Goal: Task Accomplishment & Management: Manage account settings

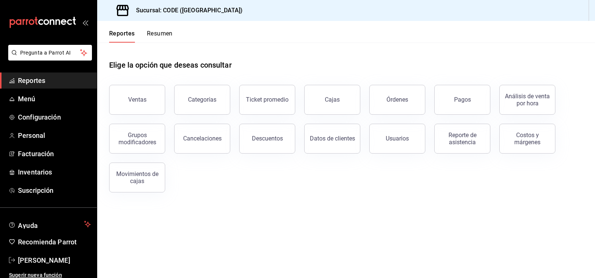
click at [237, 59] on div "Elige la opción que deseas consultar" at bounding box center [346, 59] width 474 height 33
click at [150, 97] on button "Ventas" at bounding box center [137, 100] width 56 height 30
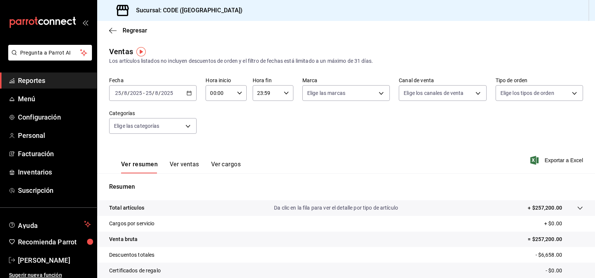
click at [189, 90] on icon "button" at bounding box center [188, 92] width 5 height 5
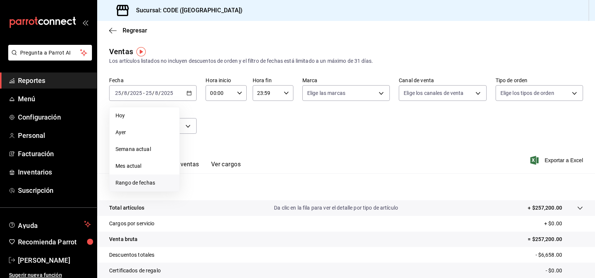
click at [159, 180] on span "Rango de fechas" at bounding box center [144, 183] width 58 height 8
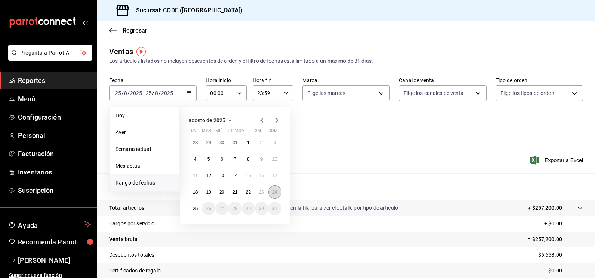
click at [271, 193] on button "24" at bounding box center [274, 191] width 13 height 13
click at [196, 207] on abbr "25" at bounding box center [195, 208] width 5 height 5
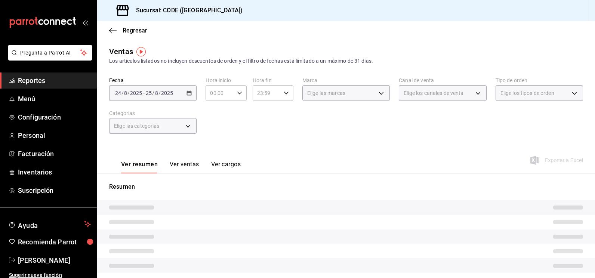
click at [275, 157] on div "Ver resumen Ver ventas Ver cargos Exportar a Excel" at bounding box center [346, 158] width 498 height 31
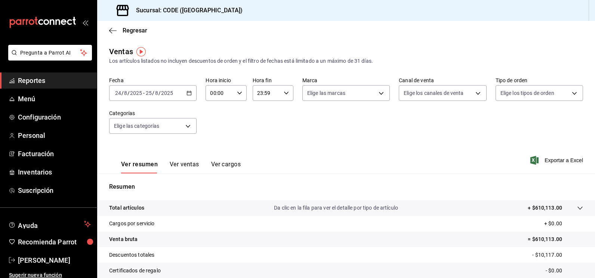
click at [238, 93] on icon "button" at bounding box center [239, 92] width 5 height 5
click at [216, 119] on span "21" at bounding box center [214, 118] width 8 height 6
type input "21:00"
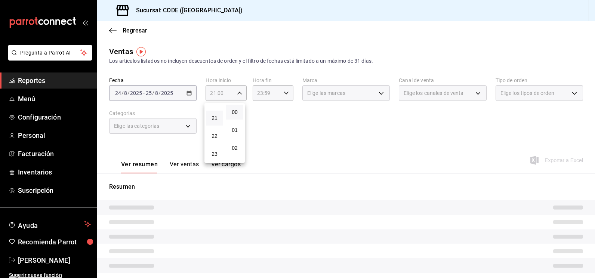
click at [280, 120] on div at bounding box center [297, 139] width 595 height 278
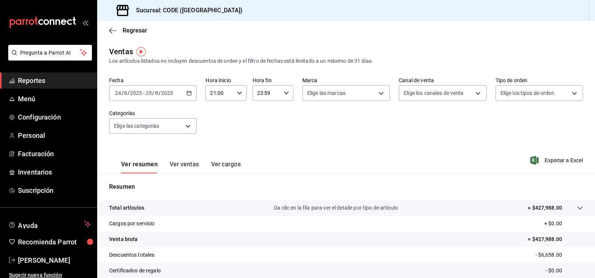
click at [284, 92] on icon "button" at bounding box center [286, 92] width 5 height 5
click at [262, 148] on span "08" at bounding box center [261, 146] width 8 height 6
click at [285, 115] on button "00" at bounding box center [280, 112] width 17 height 15
type input "08:00"
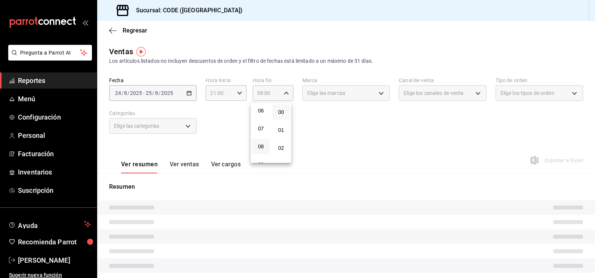
drag, startPoint x: 318, startPoint y: 120, endPoint x: 353, endPoint y: 106, distance: 38.4
click at [318, 120] on div at bounding box center [297, 139] width 595 height 278
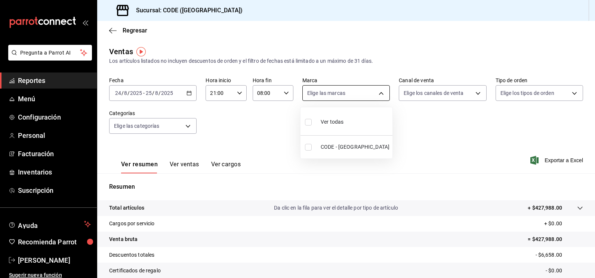
click at [370, 95] on body "Pregunta a Parrot AI Reportes Menú Configuración Personal Facturación Inventari…" at bounding box center [297, 139] width 595 height 278
click at [340, 142] on li "CODE - [GEOGRAPHIC_DATA]" at bounding box center [346, 147] width 92 height 17
type input "b4274379-98e3-4a61-b813-167c2f875b9b"
checkbox input "true"
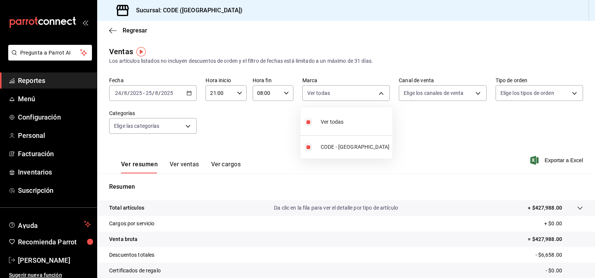
click at [45, 170] on div at bounding box center [297, 139] width 595 height 278
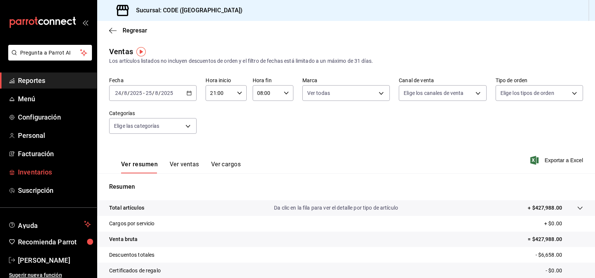
click at [35, 172] on span "Inventarios" at bounding box center [54, 172] width 73 height 10
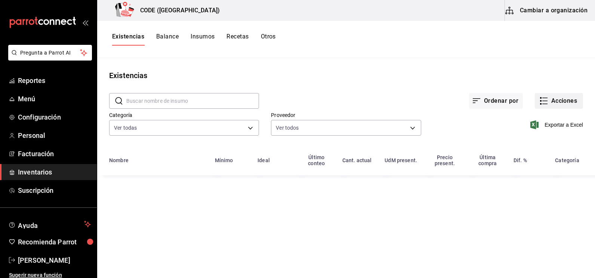
click at [547, 99] on icon "button" at bounding box center [543, 100] width 9 height 9
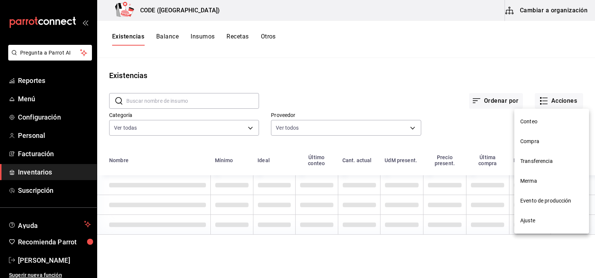
click at [539, 145] on li "Compra" at bounding box center [551, 142] width 75 height 20
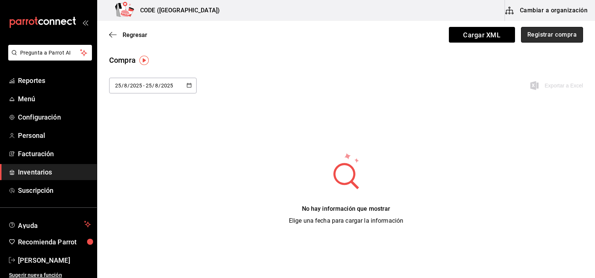
click at [536, 35] on button "Registrar compra" at bounding box center [552, 35] width 62 height 16
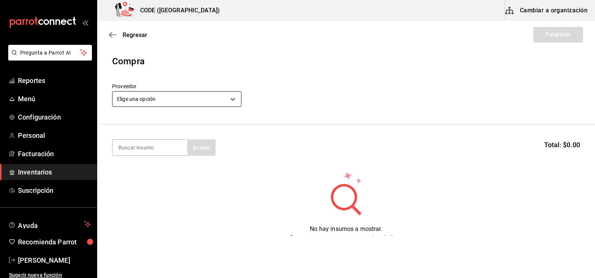
click at [221, 103] on body "Pregunta a Parrot AI Reportes Menú Configuración Personal Facturación Inventari…" at bounding box center [297, 118] width 595 height 236
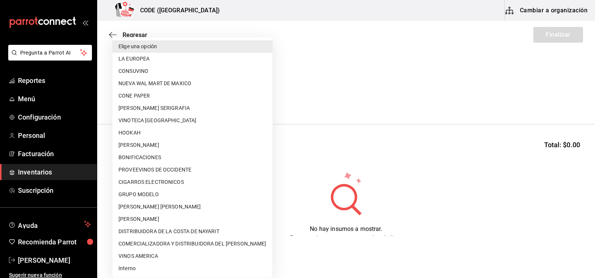
click at [297, 121] on div at bounding box center [297, 139] width 595 height 278
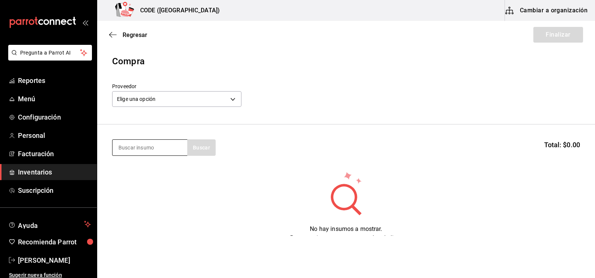
click at [152, 145] on input at bounding box center [149, 148] width 75 height 16
type input "BUCH"
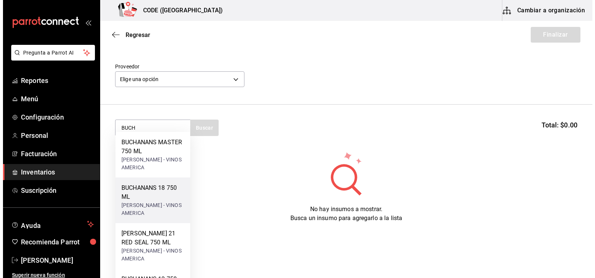
scroll to position [31, 0]
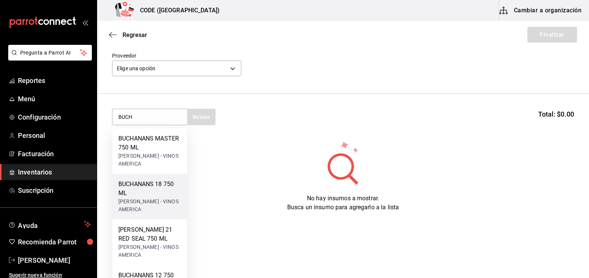
click at [139, 183] on div "BUCHANANS 18 750 ML" at bounding box center [149, 189] width 63 height 18
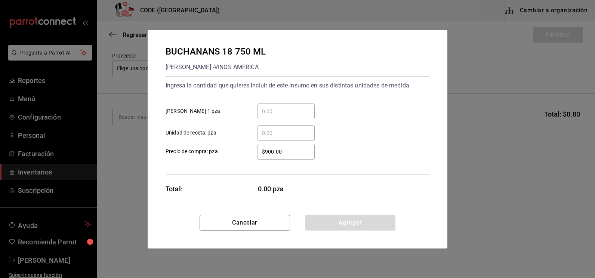
click at [279, 112] on input "​ [PERSON_NAME] 1 pza" at bounding box center [285, 111] width 57 height 9
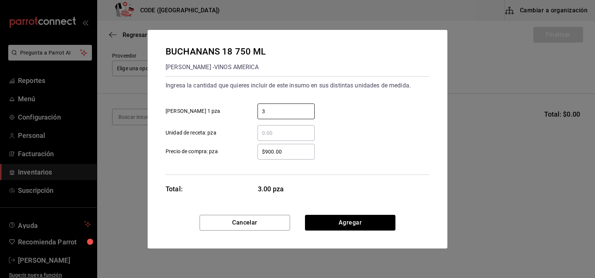
type input "3"
click at [330, 222] on button "Agregar" at bounding box center [350, 223] width 90 height 16
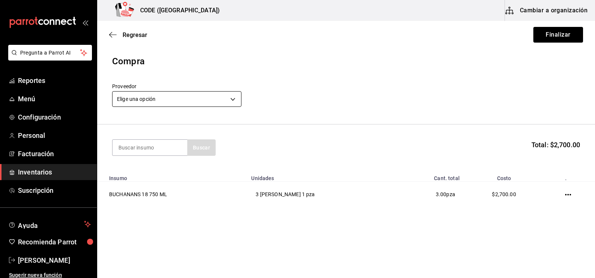
click at [149, 101] on body "Pregunta a Parrot AI Reportes Menú Configuración Personal Facturación Inventari…" at bounding box center [297, 118] width 595 height 236
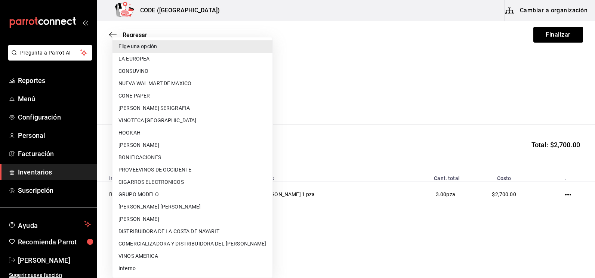
click at [155, 269] on li "Interno" at bounding box center [192, 268] width 160 height 12
type input "3a07a19e-be62-4050-a472-e8de4feefa02"
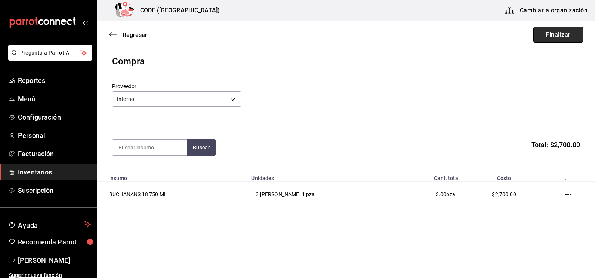
click at [550, 37] on button "Finalizar" at bounding box center [558, 35] width 50 height 16
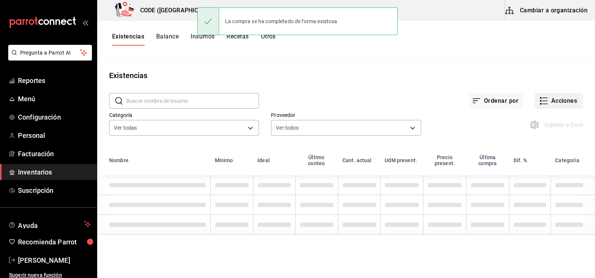
click at [543, 103] on button "Acciones" at bounding box center [559, 101] width 48 height 16
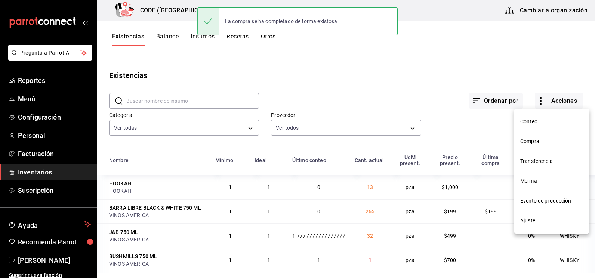
click at [537, 139] on span "Compra" at bounding box center [551, 142] width 63 height 8
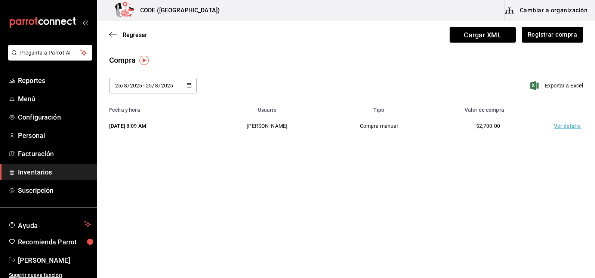
click at [560, 129] on td "Ver detalle" at bounding box center [569, 126] width 52 height 26
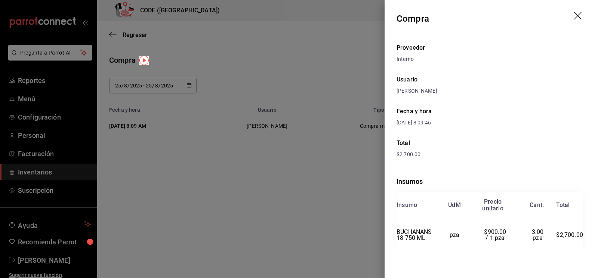
click at [523, 122] on div "Fecha y hora [DATE] 8:09:46" at bounding box center [489, 117] width 186 height 32
click at [337, 65] on div at bounding box center [297, 139] width 595 height 278
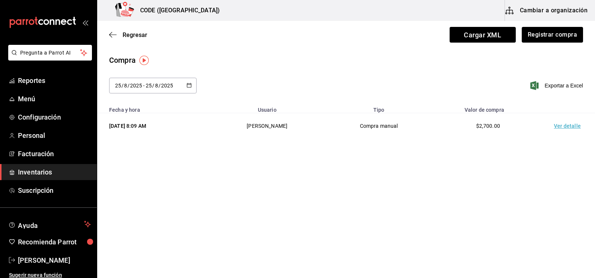
click at [327, 92] on div "[DATE] [DATE] - [DATE] [DATE] Exportar a Excel" at bounding box center [346, 90] width 498 height 25
click at [571, 129] on td "Ver detalle" at bounding box center [569, 126] width 52 height 26
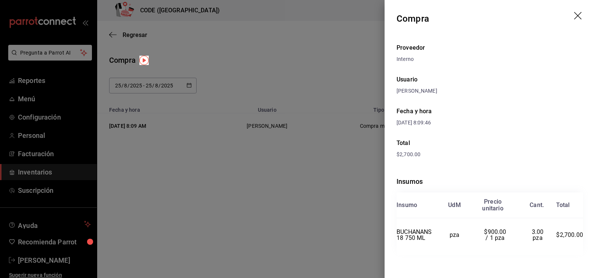
click at [244, 52] on div at bounding box center [297, 139] width 595 height 278
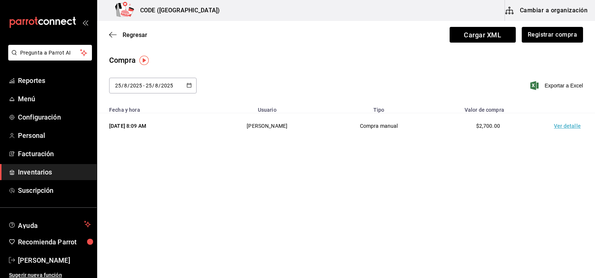
click at [238, 65] on div "Compra" at bounding box center [346, 60] width 474 height 11
click at [35, 164] on ul "Reportes Menú Configuración Personal Facturación Inventarios Suscripción" at bounding box center [48, 135] width 97 height 126
click at [36, 167] on span "Inventarios" at bounding box center [54, 172] width 73 height 10
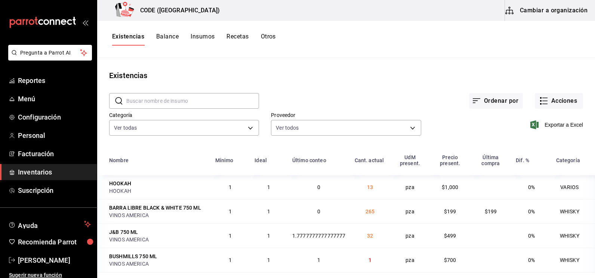
click at [313, 79] on div "Existencias" at bounding box center [346, 75] width 498 height 11
